Goal: Information Seeking & Learning: Compare options

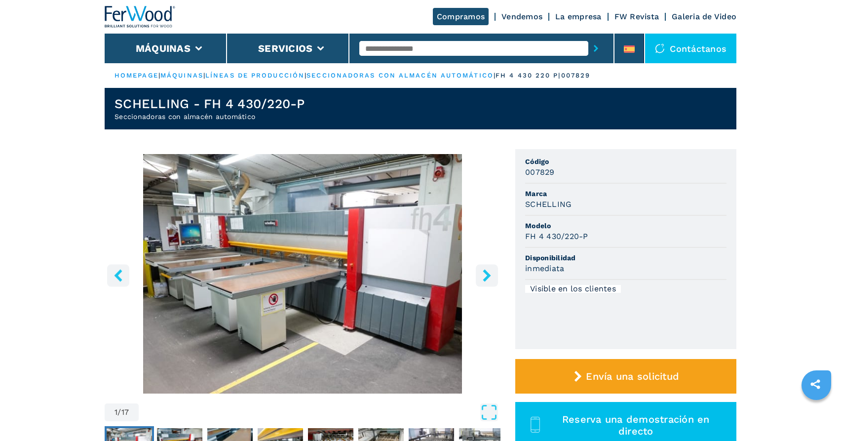
click at [486, 276] on icon "right-button" at bounding box center [487, 275] width 12 height 12
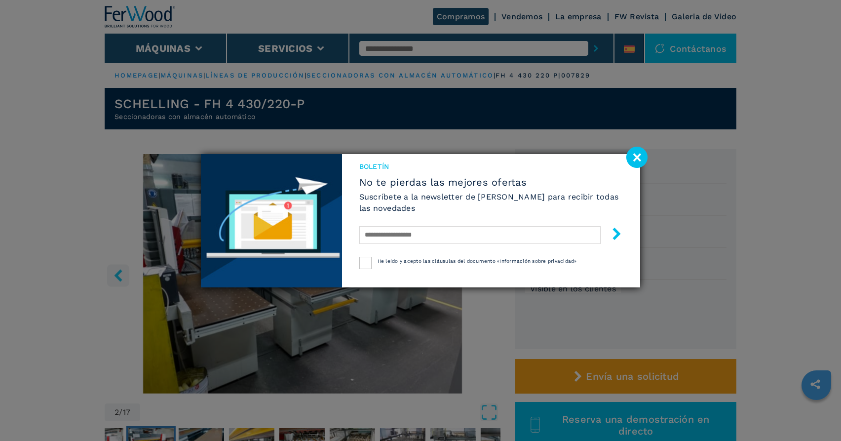
click at [636, 152] on image at bounding box center [637, 157] width 21 height 21
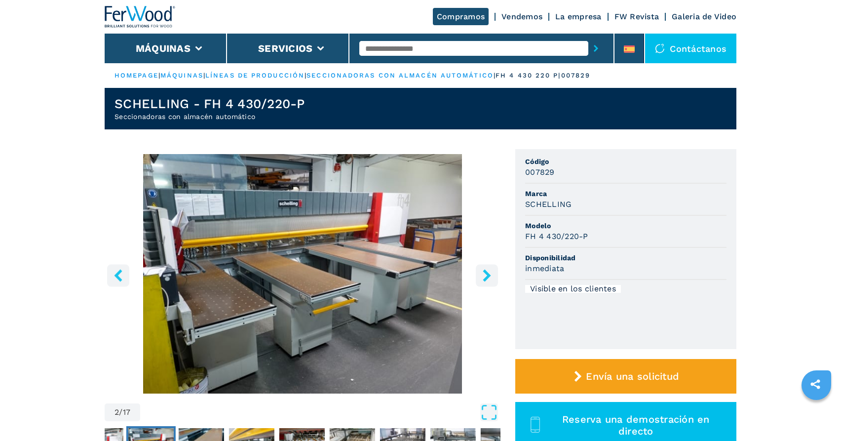
click at [487, 275] on icon "right-button" at bounding box center [487, 275] width 8 height 12
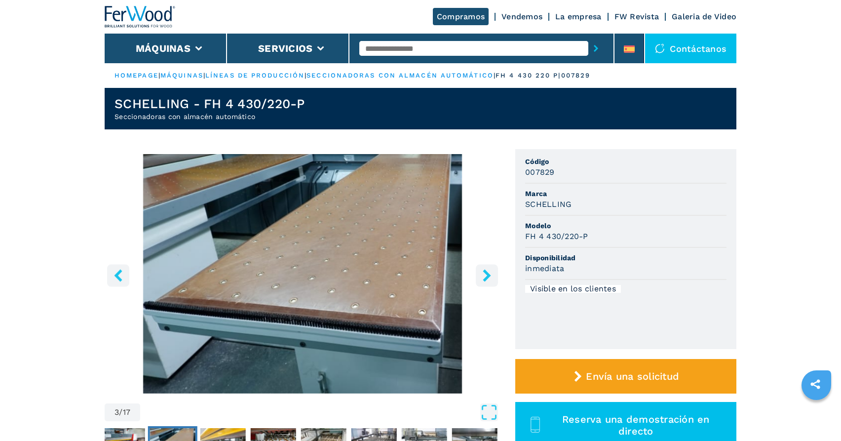
click at [487, 275] on icon "right-button" at bounding box center [487, 275] width 8 height 12
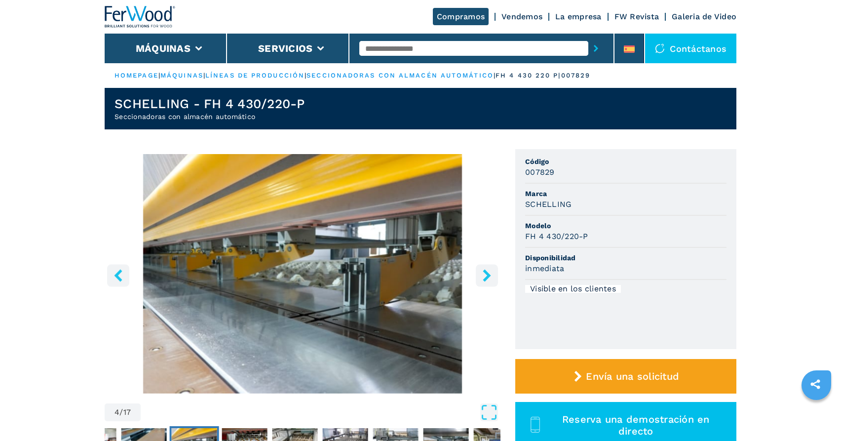
click at [487, 275] on icon "right-button" at bounding box center [487, 275] width 8 height 12
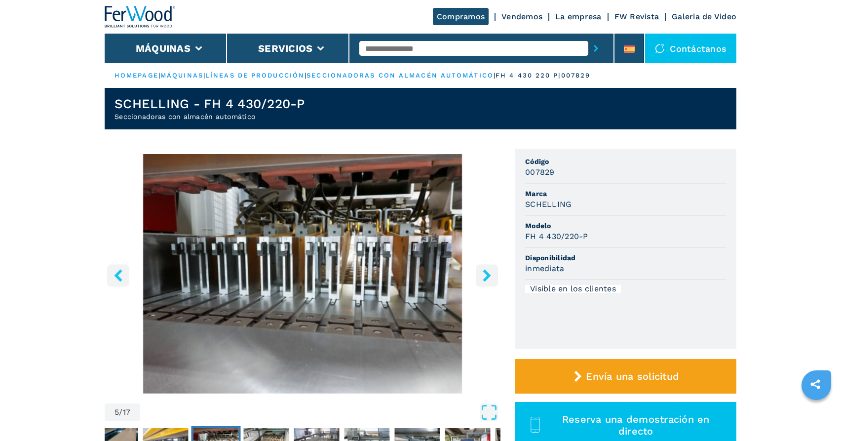
click at [487, 275] on icon "right-button" at bounding box center [487, 275] width 8 height 12
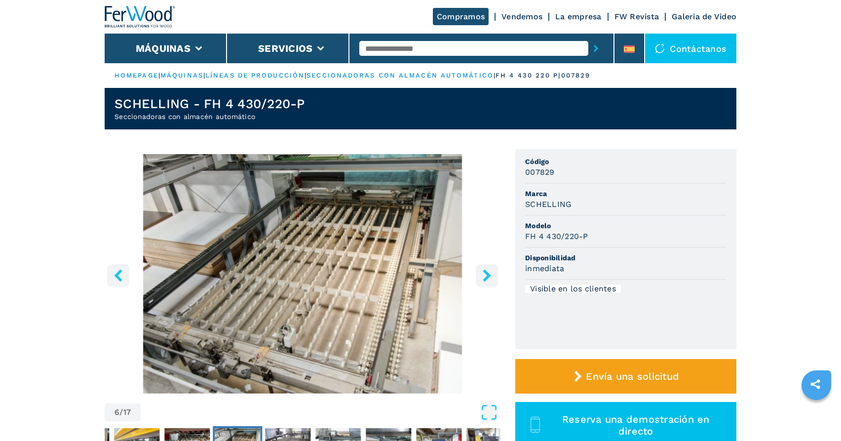
click at [487, 275] on icon "right-button" at bounding box center [487, 275] width 8 height 12
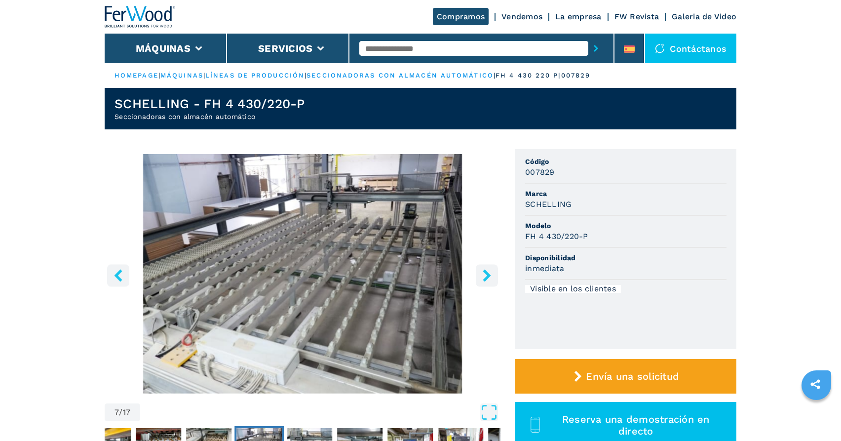
click at [487, 275] on icon "right-button" at bounding box center [487, 275] width 8 height 12
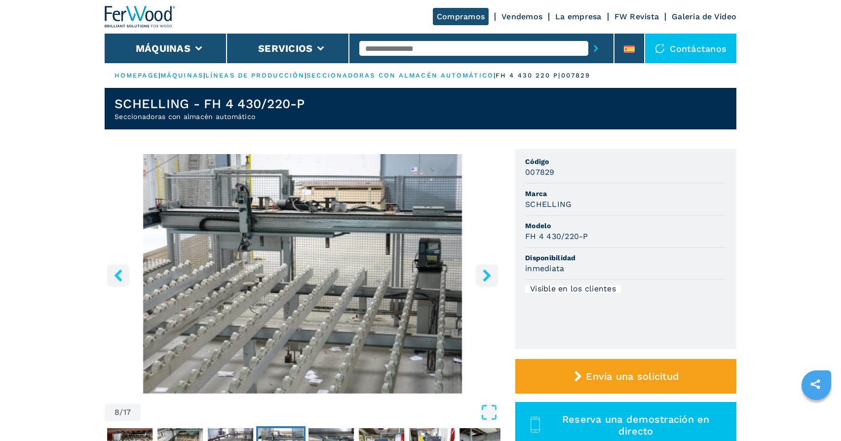
click at [487, 275] on icon "right-button" at bounding box center [487, 275] width 8 height 12
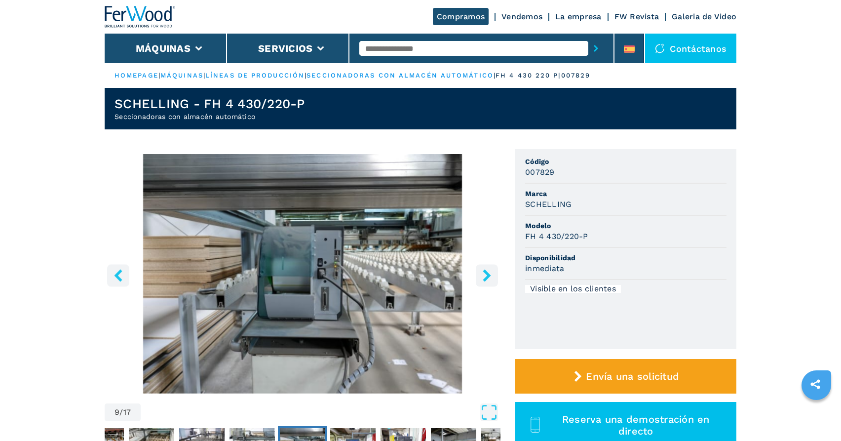
click at [118, 275] on icon "left-button" at bounding box center [118, 275] width 8 height 12
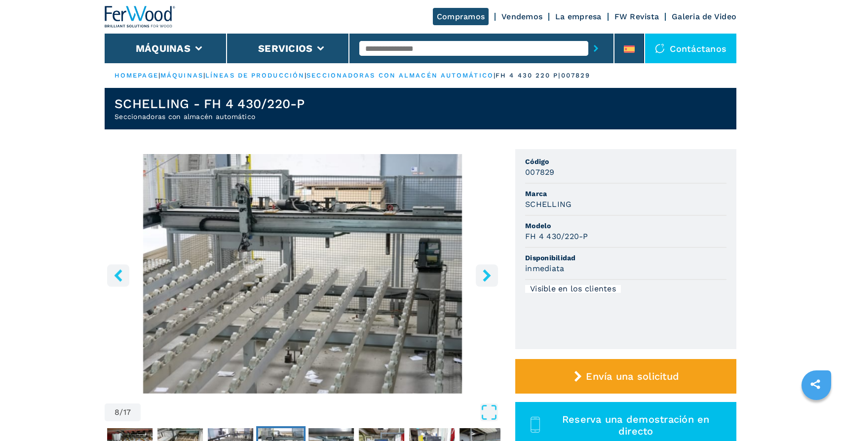
click at [485, 276] on icon "right-button" at bounding box center [487, 275] width 12 height 12
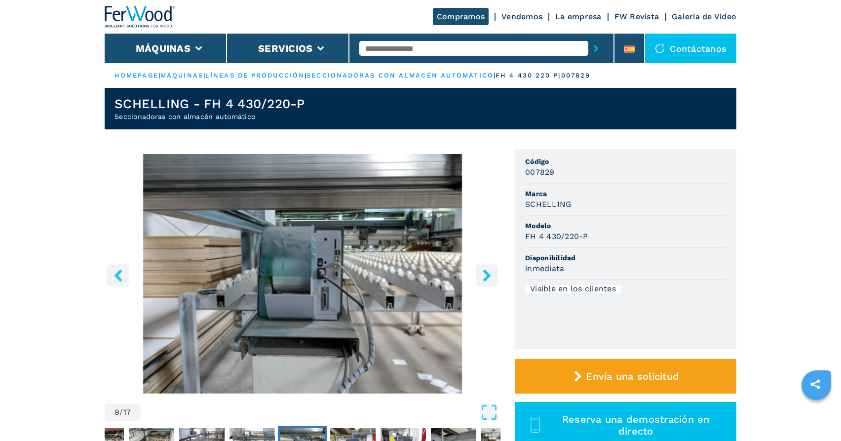
click at [485, 276] on icon "right-button" at bounding box center [487, 275] width 12 height 12
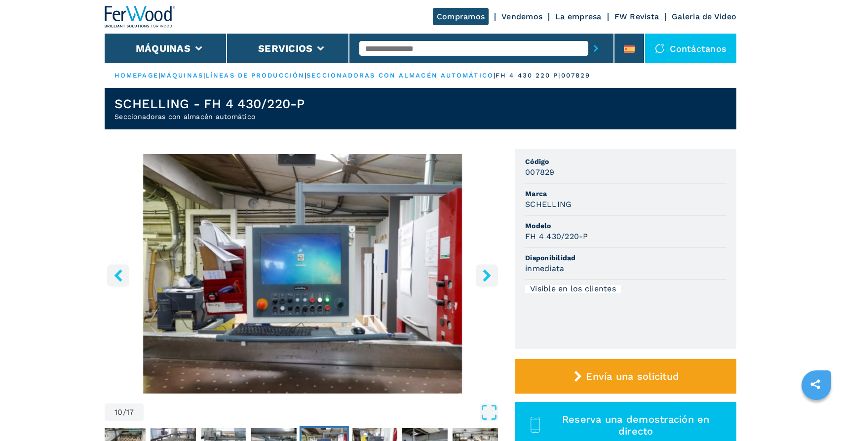
click at [485, 276] on icon "right-button" at bounding box center [487, 275] width 12 height 12
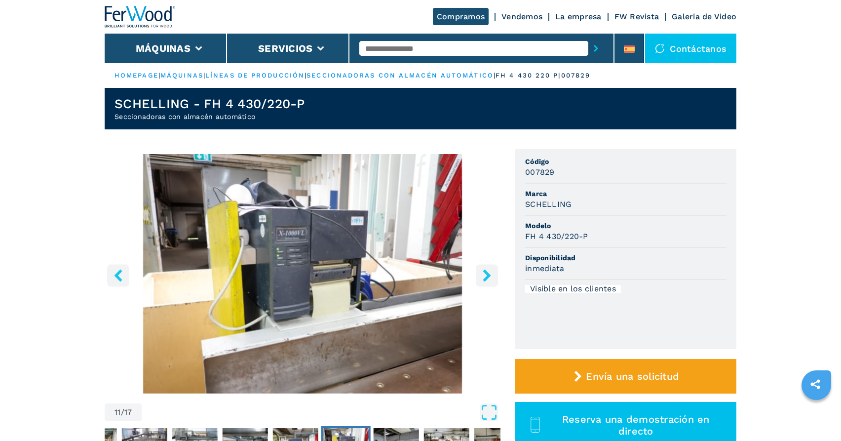
click at [485, 276] on icon "right-button" at bounding box center [487, 275] width 12 height 12
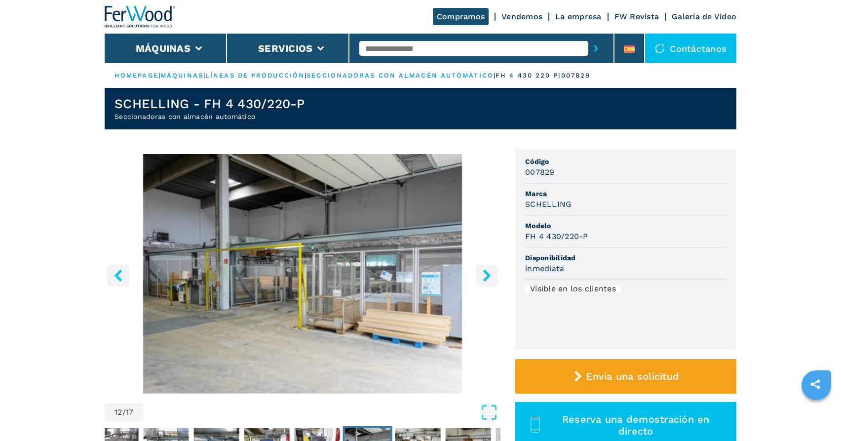
click at [485, 276] on icon "right-button" at bounding box center [487, 275] width 12 height 12
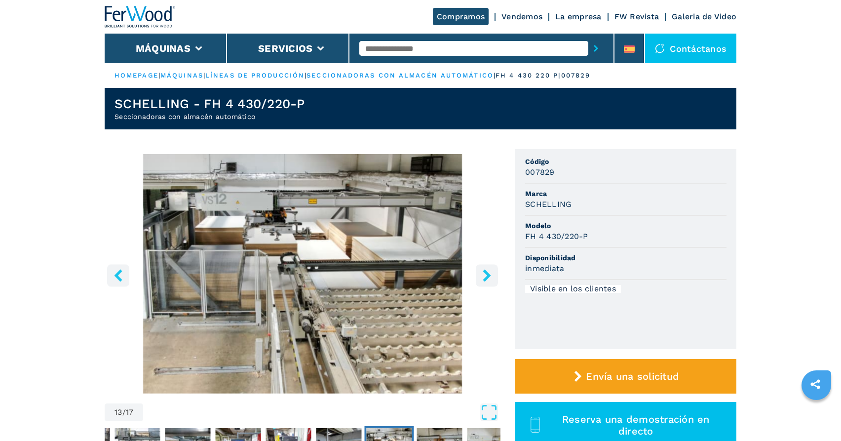
click at [485, 276] on icon "right-button" at bounding box center [487, 275] width 12 height 12
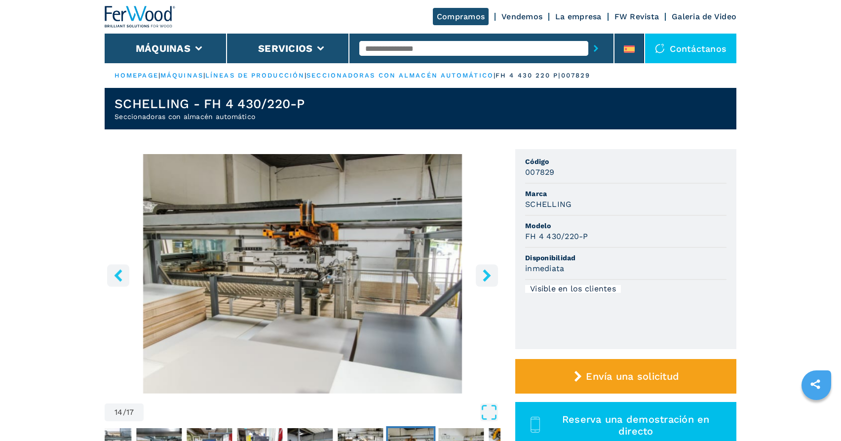
click at [485, 276] on icon "right-button" at bounding box center [487, 275] width 12 height 12
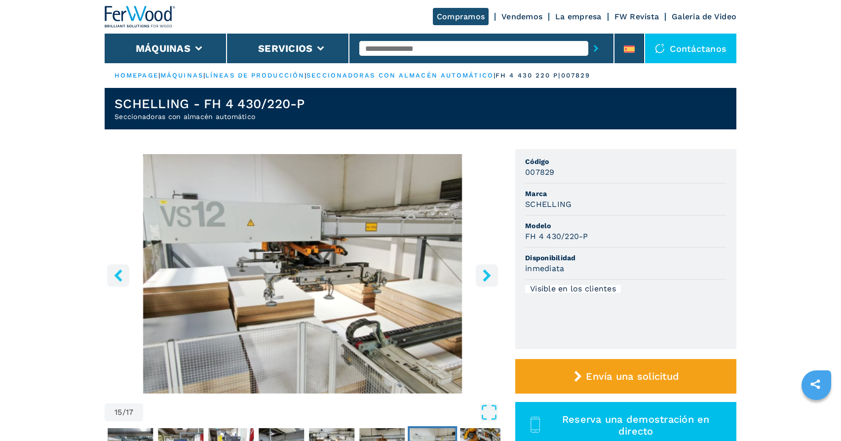
click at [485, 276] on icon "right-button" at bounding box center [487, 275] width 12 height 12
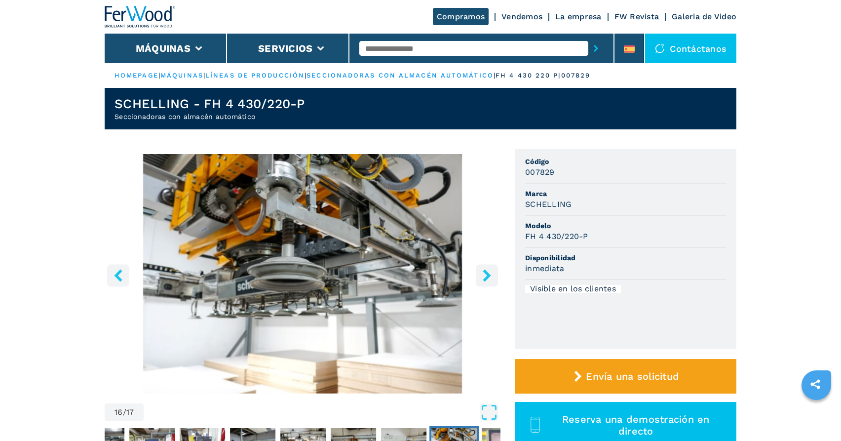
click at [485, 276] on icon "right-button" at bounding box center [487, 275] width 12 height 12
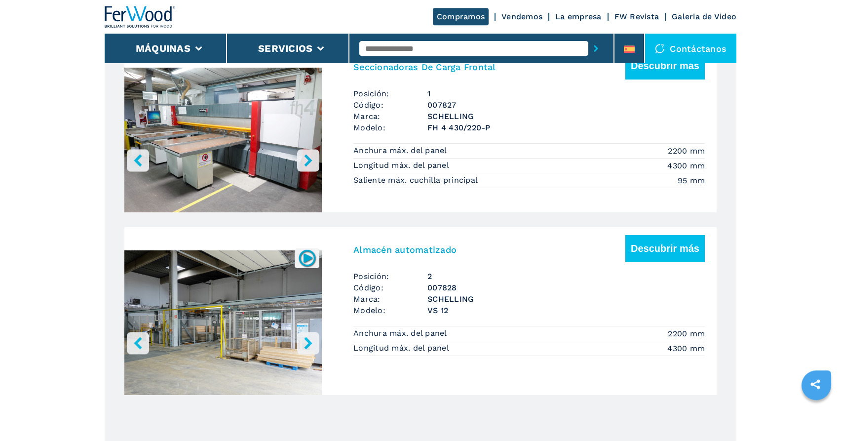
scroll to position [604, 0]
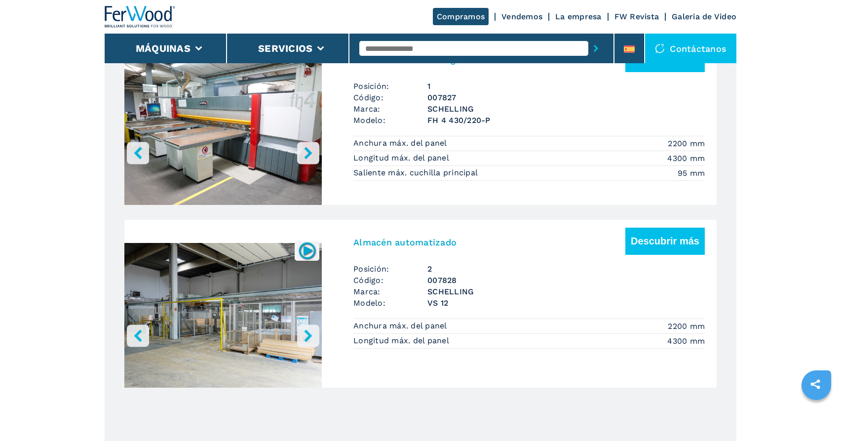
click at [308, 334] on icon "right-button" at bounding box center [308, 335] width 8 height 12
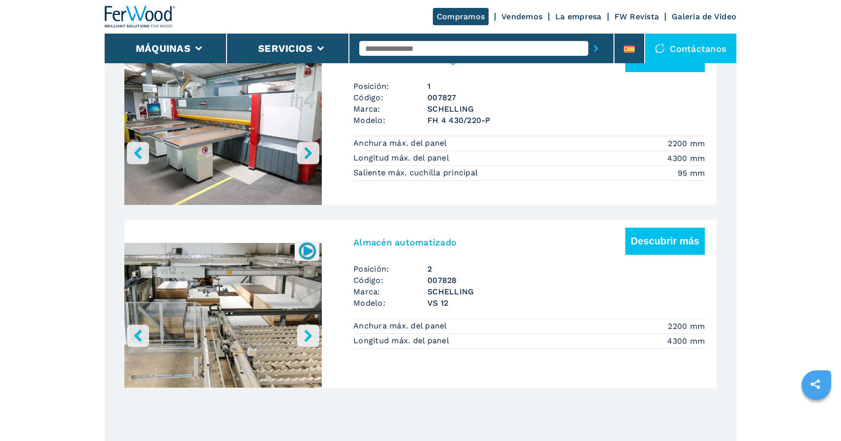
click at [308, 334] on icon "right-button" at bounding box center [308, 335] width 8 height 12
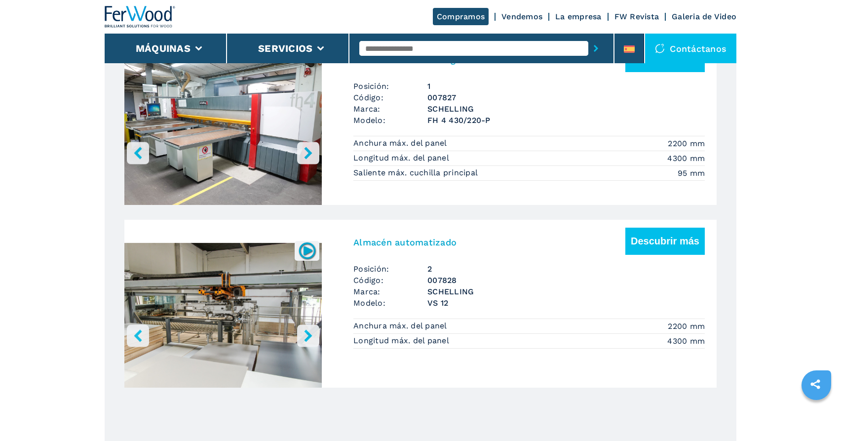
click at [308, 334] on icon "right-button" at bounding box center [308, 335] width 8 height 12
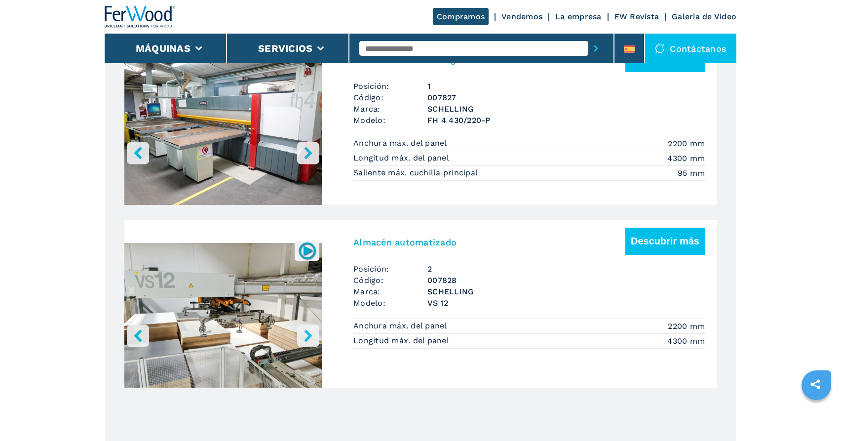
click at [309, 249] on img at bounding box center [307, 250] width 19 height 19
click at [305, 248] on img at bounding box center [307, 250] width 19 height 19
click at [305, 249] on img at bounding box center [307, 250] width 19 height 19
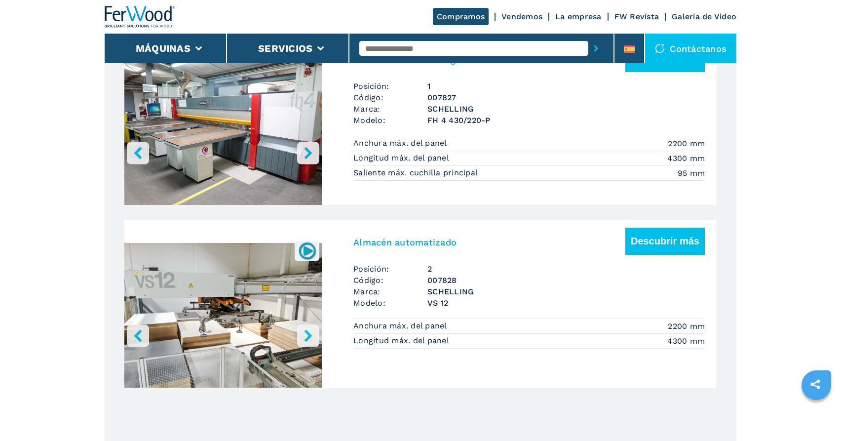
click at [308, 250] on img at bounding box center [307, 250] width 19 height 19
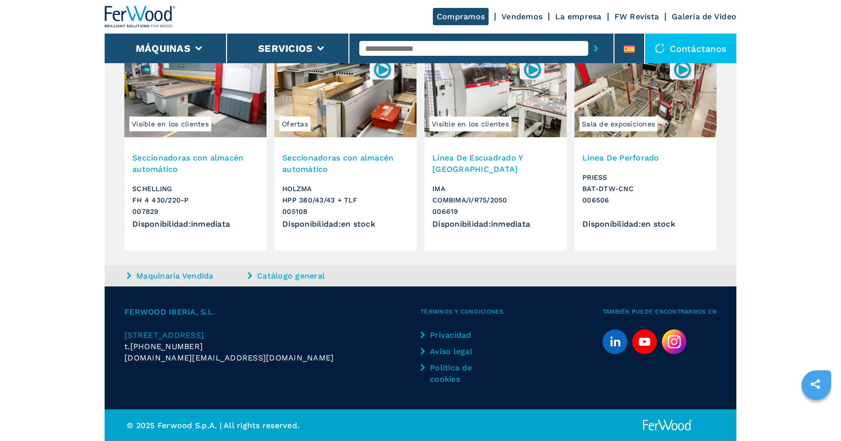
scroll to position [1412, 0]
